Goal: Navigation & Orientation: Find specific page/section

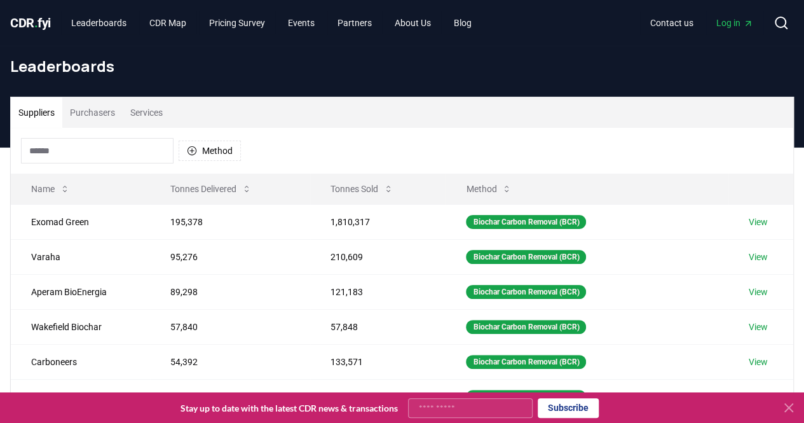
click at [94, 156] on input at bounding box center [97, 150] width 153 height 25
click at [227, 142] on button "Method" at bounding box center [210, 150] width 62 height 20
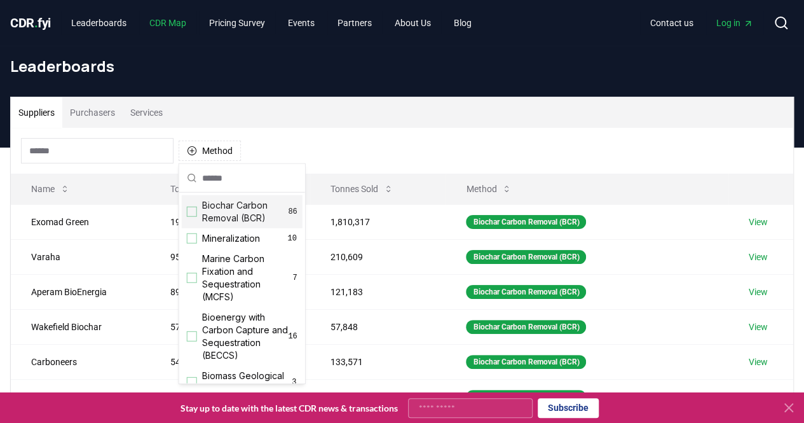
click at [177, 26] on link "CDR Map" at bounding box center [167, 22] width 57 height 23
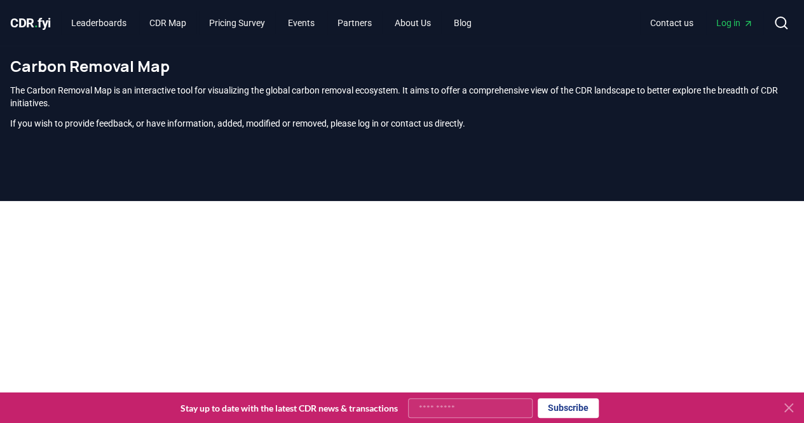
scroll to position [387, 0]
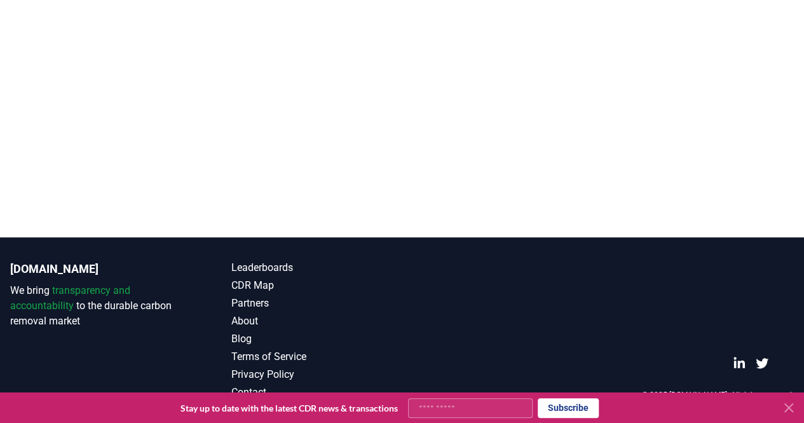
click at [395, 221] on div at bounding box center [402, 25] width 804 height 423
click at [402, 224] on div at bounding box center [402, 25] width 804 height 423
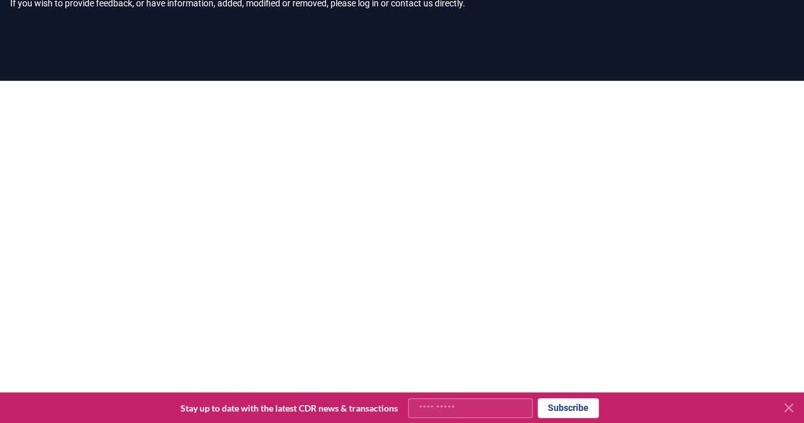
scroll to position [150, 0]
